Goal: Information Seeking & Learning: Learn about a topic

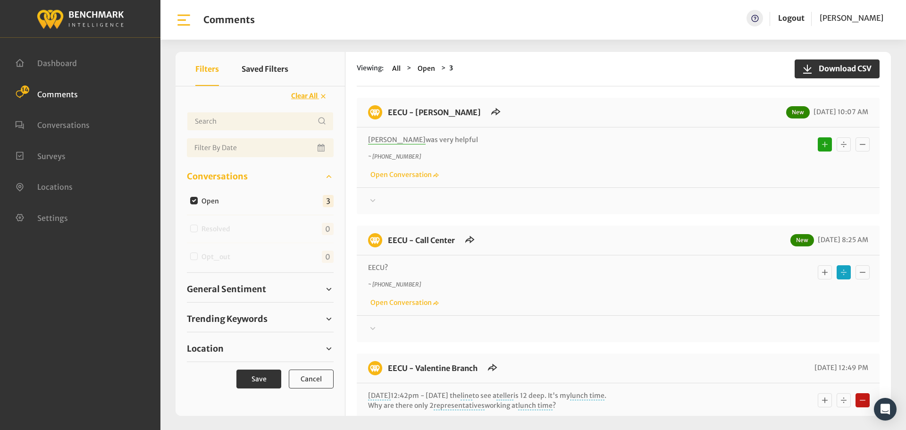
scroll to position [47, 0]
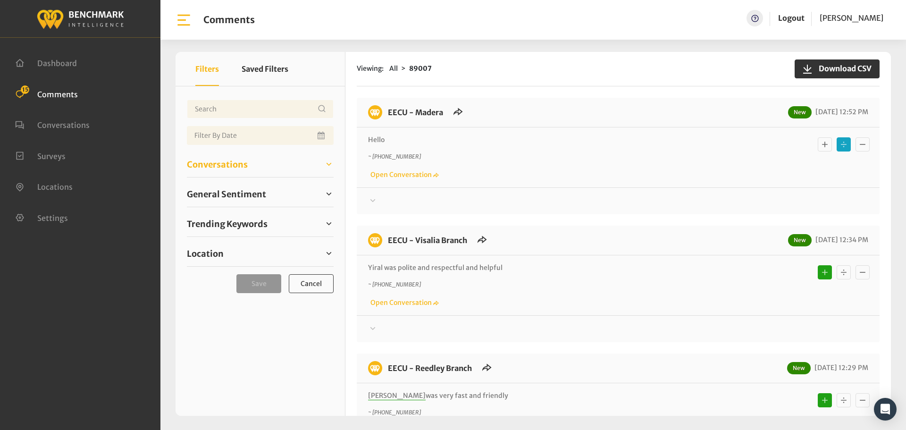
click at [212, 167] on span "Conversations" at bounding box center [217, 164] width 61 height 13
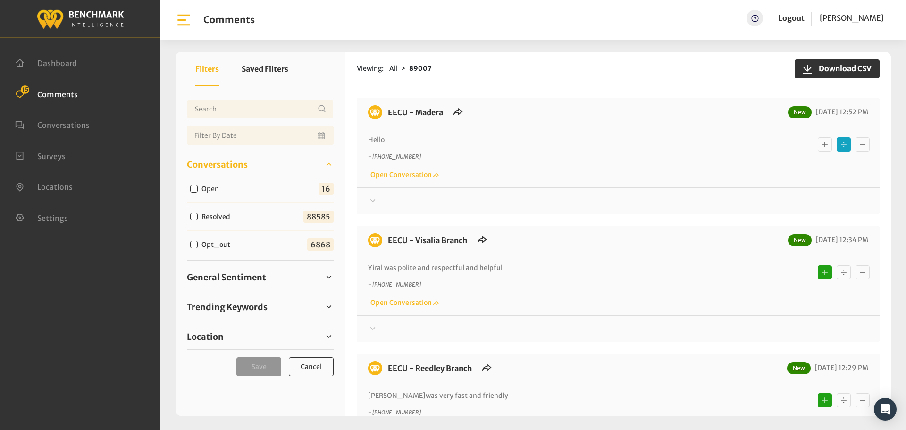
click at [193, 188] on input "Open" at bounding box center [194, 189] width 8 height 8
checkbox input "true"
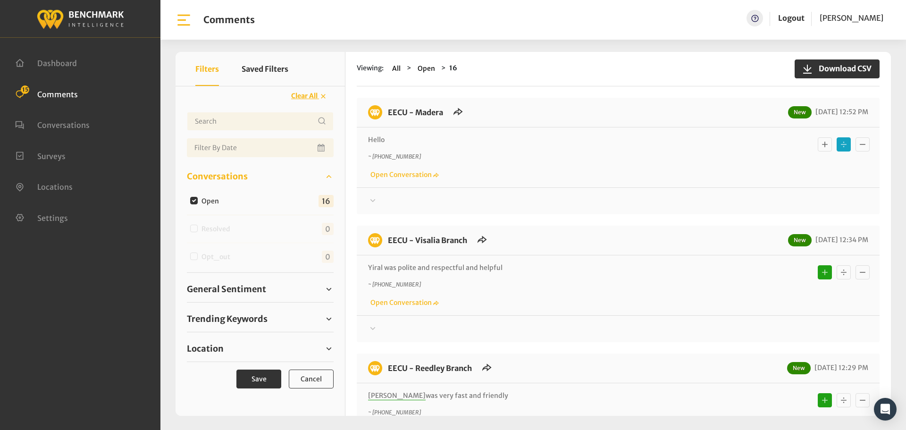
click at [394, 199] on div at bounding box center [618, 200] width 500 height 11
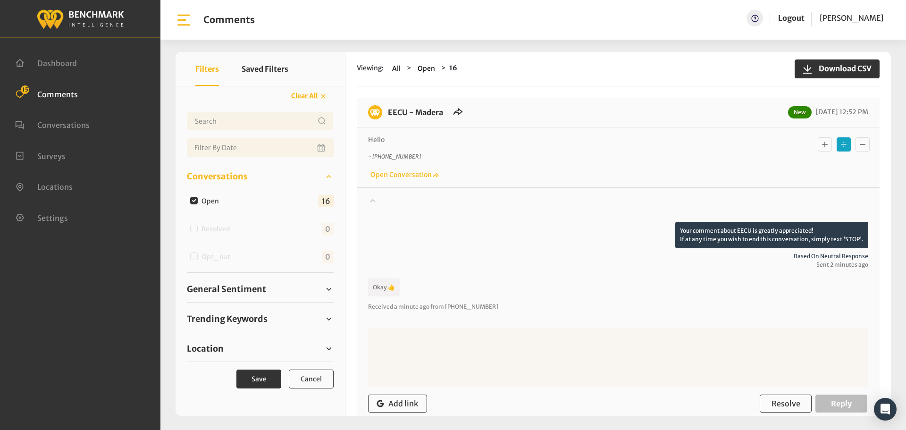
click at [393, 199] on div at bounding box center [618, 208] width 500 height 26
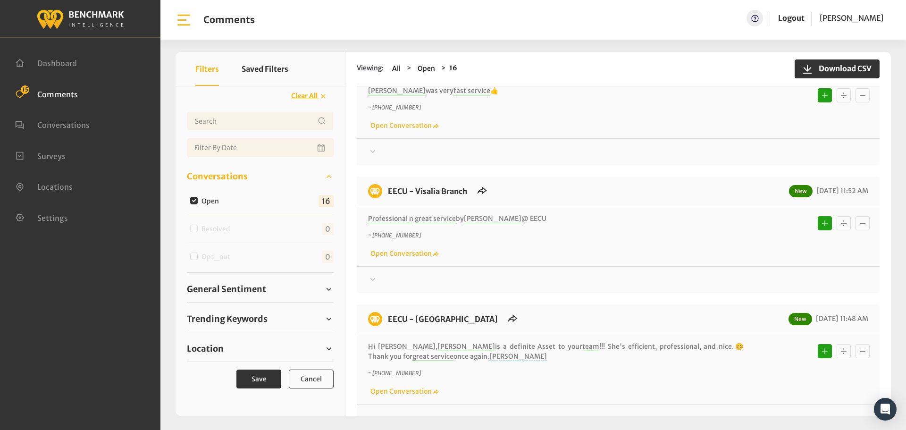
scroll to position [614, 0]
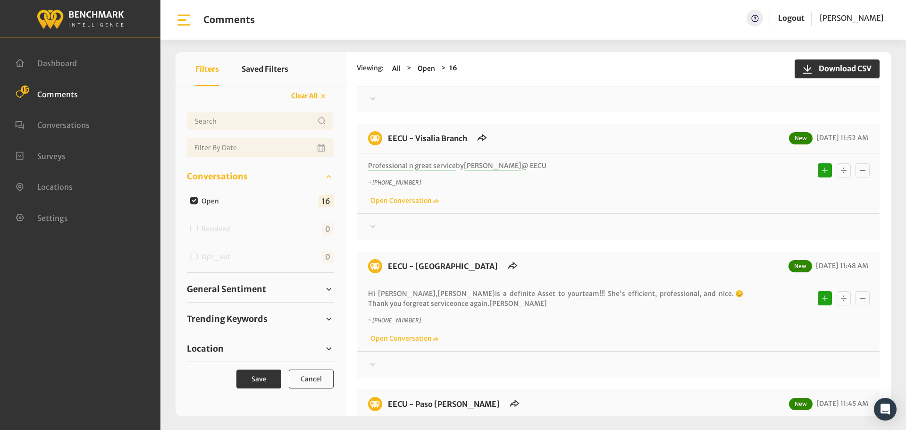
click at [237, 281] on div "General Sentiment Positive 13 Negative 1 2" at bounding box center [260, 290] width 147 height 26
click at [247, 292] on span "General Sentiment" at bounding box center [226, 289] width 79 height 13
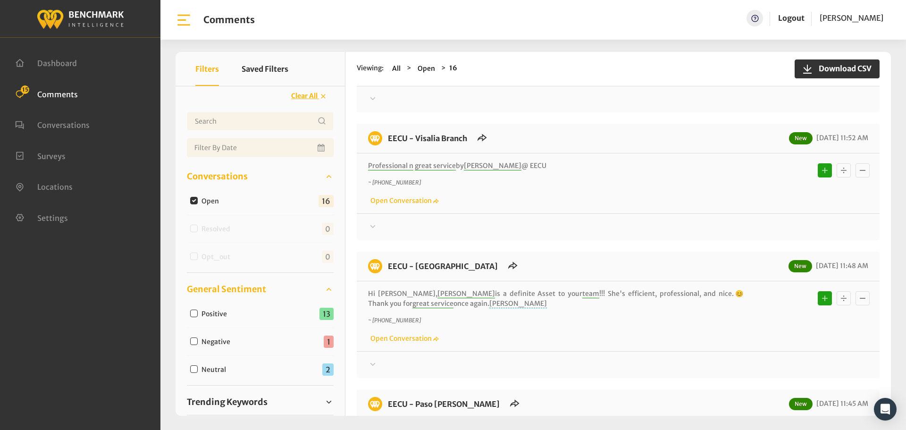
click at [194, 368] on input "Neutral" at bounding box center [194, 369] width 8 height 8
checkbox input "true"
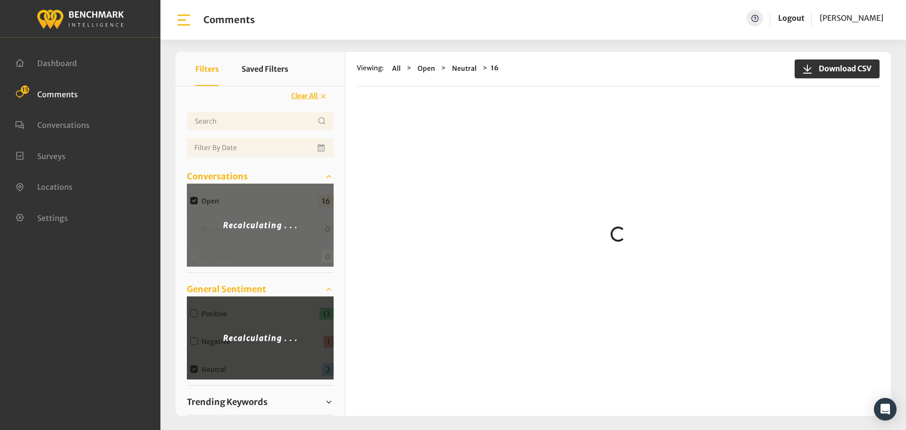
scroll to position [0, 0]
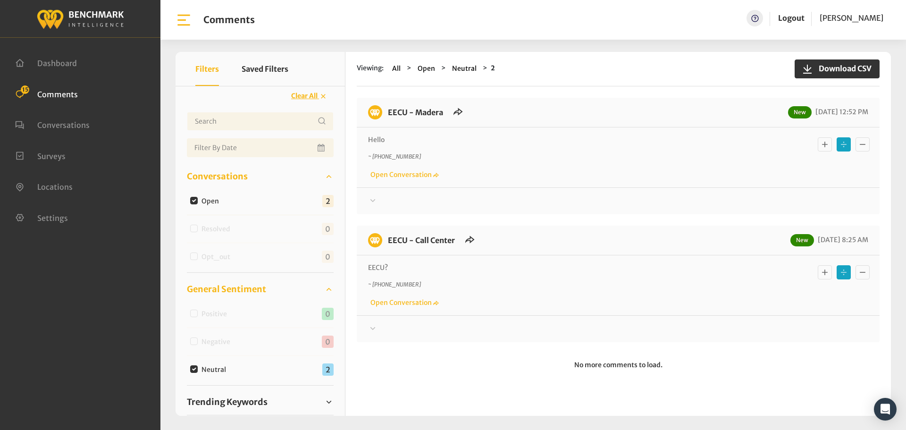
click at [382, 327] on div at bounding box center [618, 328] width 500 height 11
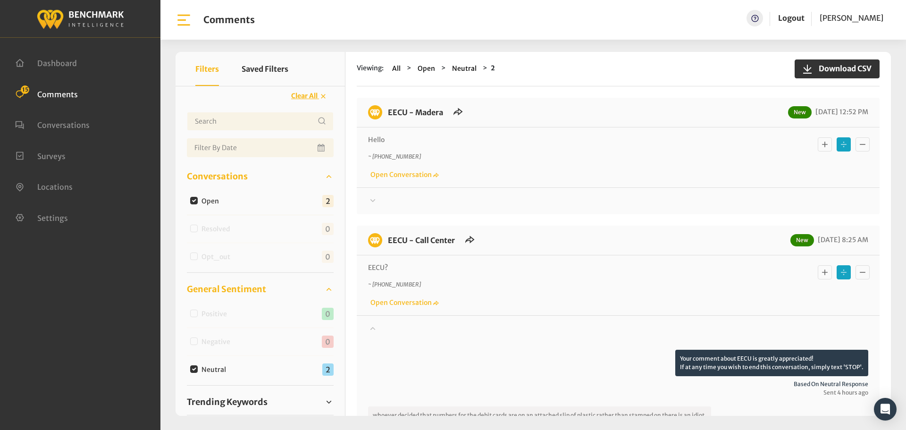
click at [382, 326] on div at bounding box center [618, 336] width 500 height 26
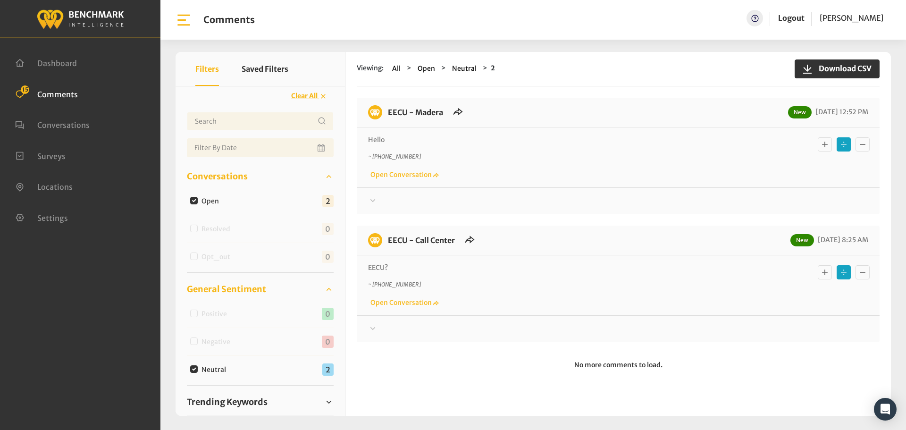
click at [196, 368] on input "Neutral" at bounding box center [194, 369] width 8 height 8
checkbox input "false"
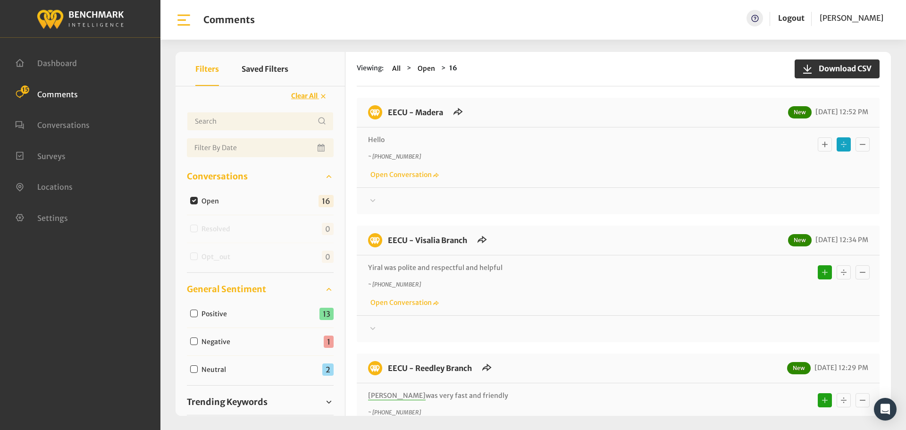
click at [192, 342] on input "Negative" at bounding box center [194, 341] width 8 height 8
checkbox input "true"
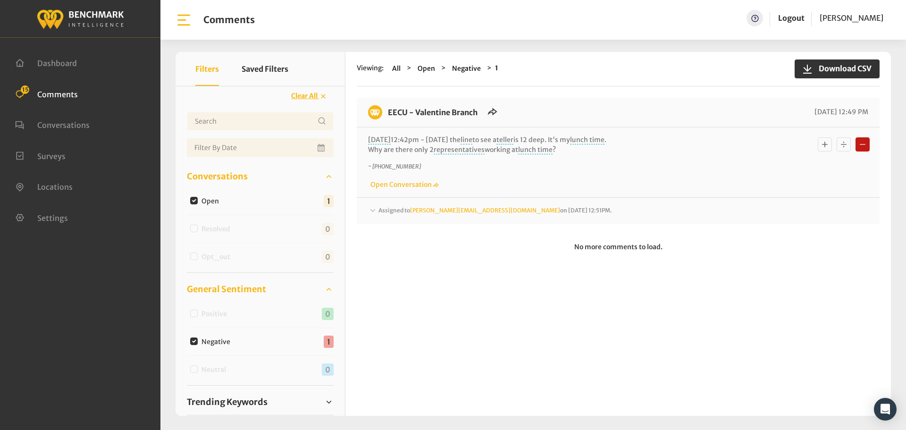
click at [194, 339] on input "Negative" at bounding box center [194, 341] width 8 height 8
checkbox input "false"
